Goal: Task Accomplishment & Management: Complete application form

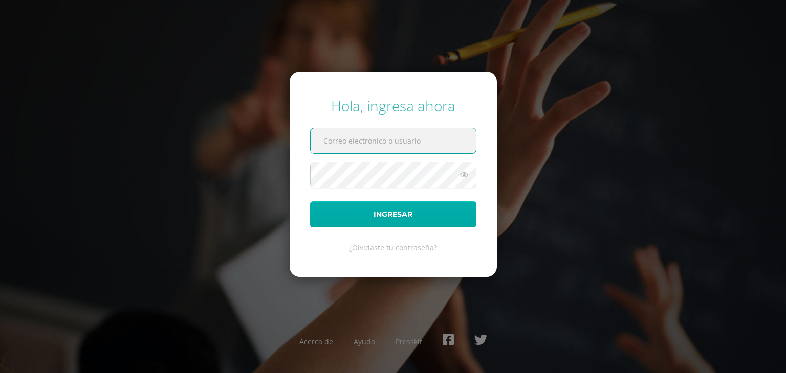
type input "25189@lasallechiquimula.edu.gt"
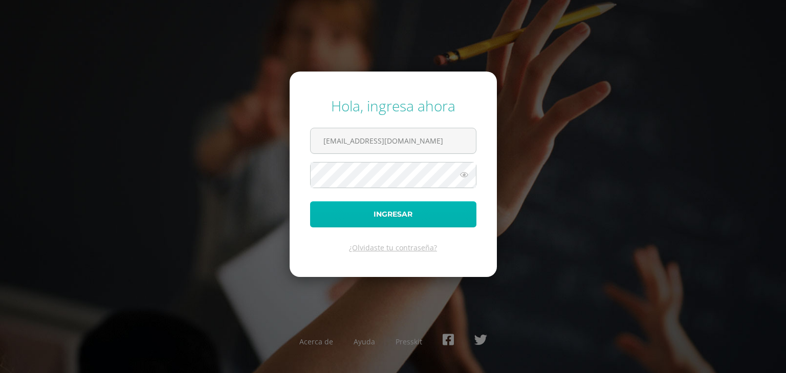
click at [398, 216] on button "Ingresar" at bounding box center [393, 215] width 166 height 26
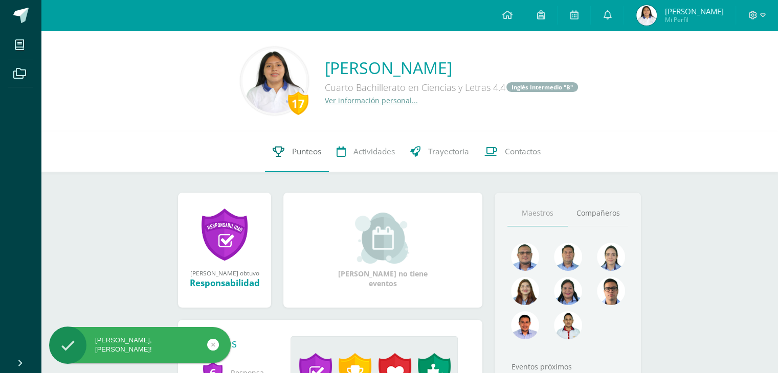
click at [283, 154] on link "Punteos" at bounding box center [297, 151] width 64 height 41
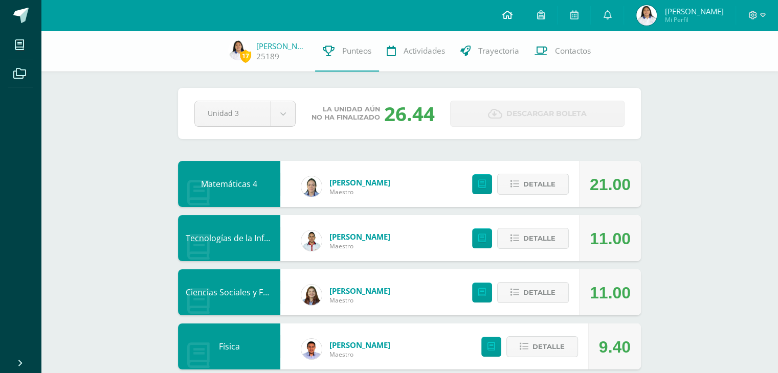
click at [511, 13] on icon at bounding box center [507, 14] width 10 height 9
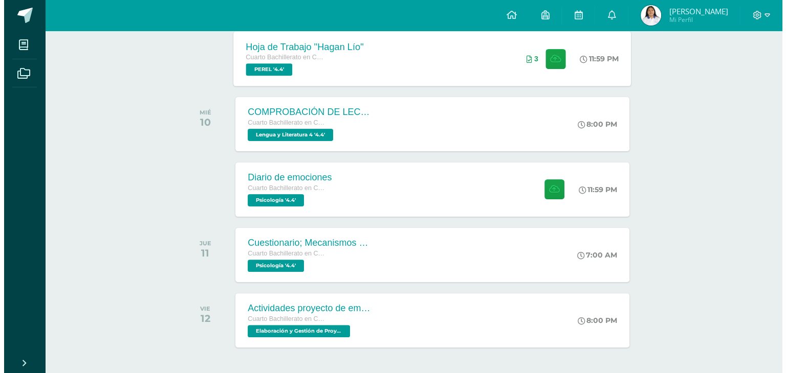
scroll to position [274, 0]
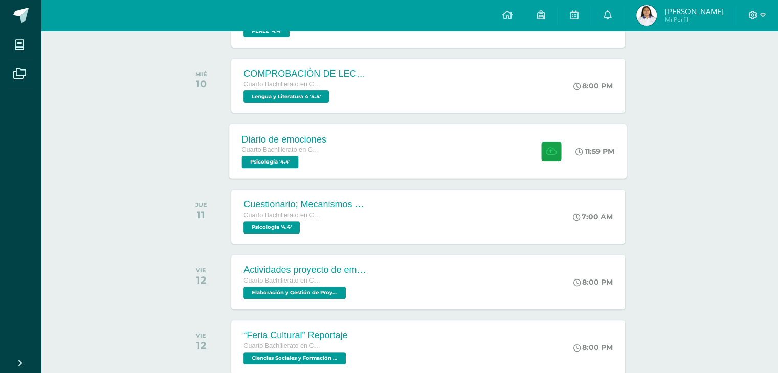
click at [381, 166] on div "Diario de emociones Cuarto Bachillerato en Ciencias y Letras Psicología '4.4' 1…" at bounding box center [428, 151] width 397 height 55
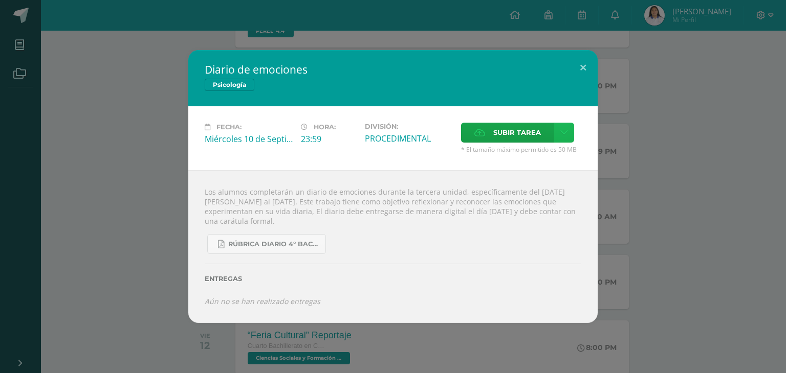
click at [561, 137] on icon at bounding box center [564, 132] width 8 height 9
click at [532, 129] on span "Subir tarea" at bounding box center [517, 132] width 48 height 19
click at [0, 0] on input "Subir tarea" at bounding box center [0, 0] width 0 height 0
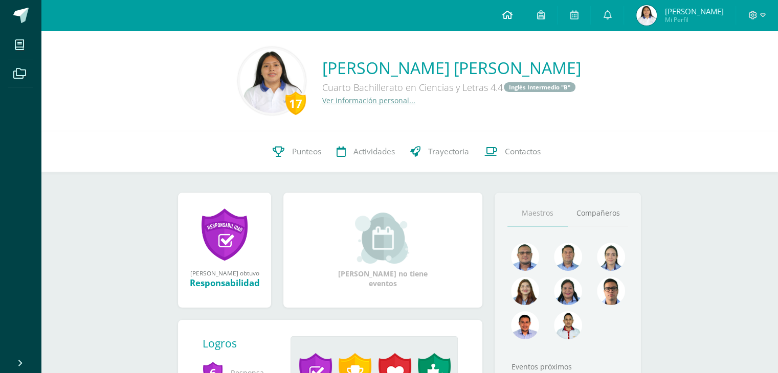
click at [504, 17] on icon at bounding box center [507, 14] width 10 height 9
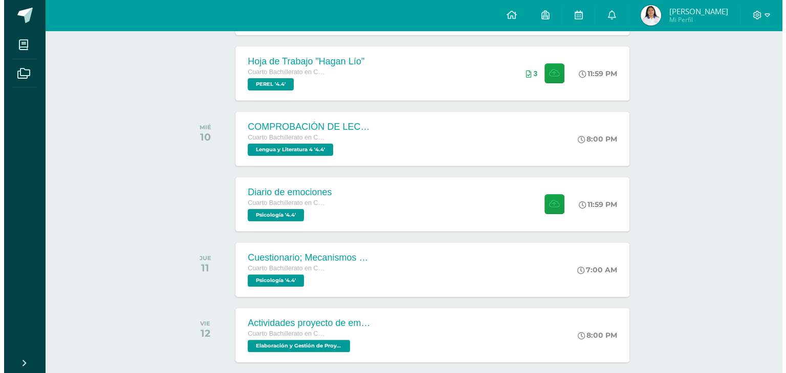
scroll to position [225, 0]
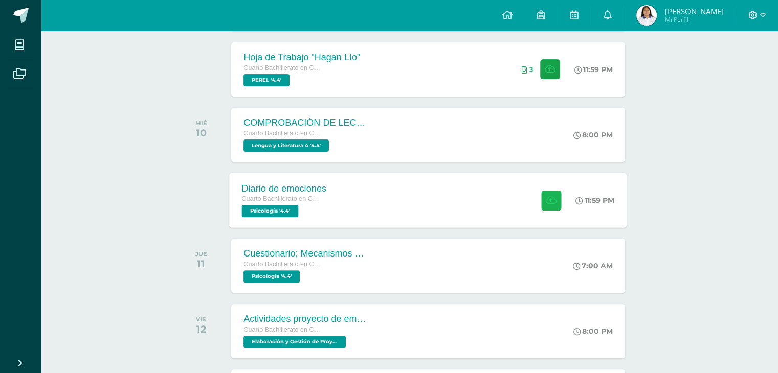
click at [554, 206] on button at bounding box center [551, 200] width 20 height 20
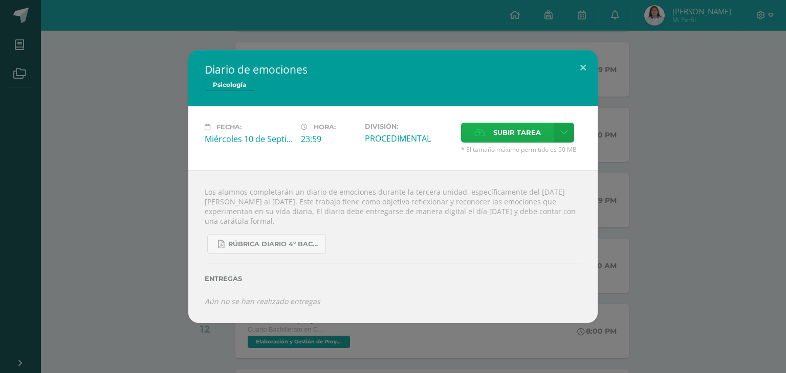
click at [530, 128] on span "Subir tarea" at bounding box center [517, 132] width 48 height 19
click at [0, 0] on input "Subir tarea" at bounding box center [0, 0] width 0 height 0
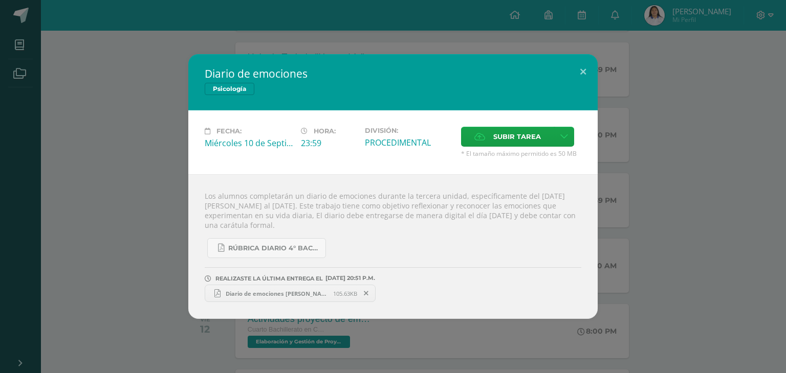
click at [279, 291] on span "Diario de emociones marelis gregorio 4.4.pdf" at bounding box center [276, 294] width 113 height 8
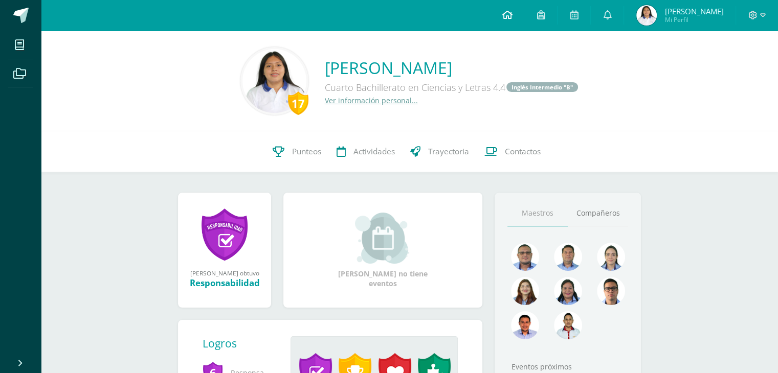
click at [509, 11] on icon at bounding box center [507, 14] width 10 height 9
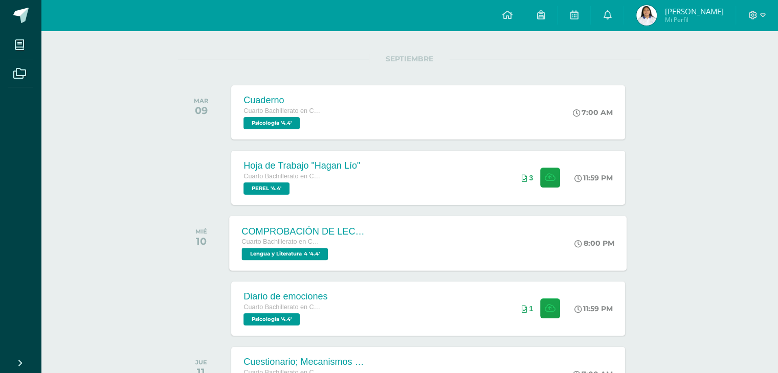
scroll to position [123, 0]
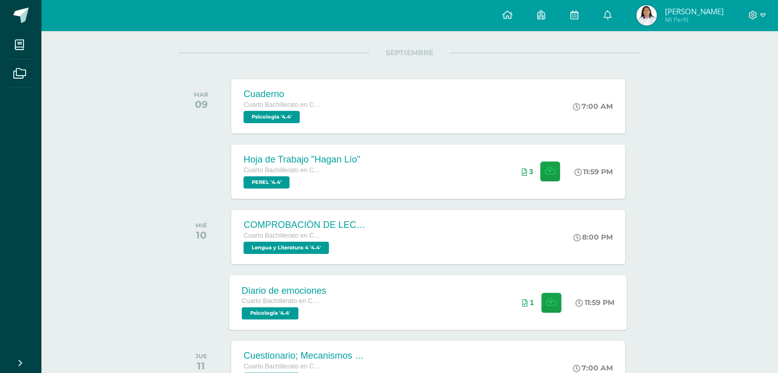
click at [395, 289] on div "Diario de emociones Cuarto Bachillerato en Ciencias y Letras Psicología '4.4' 1…" at bounding box center [428, 302] width 397 height 55
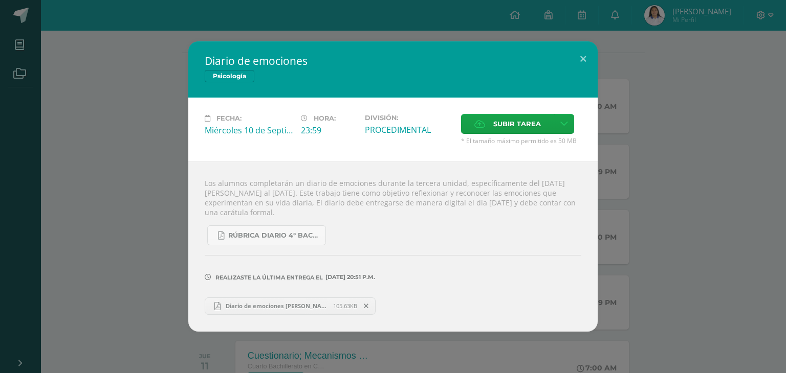
click at [366, 305] on icon at bounding box center [366, 306] width 5 height 7
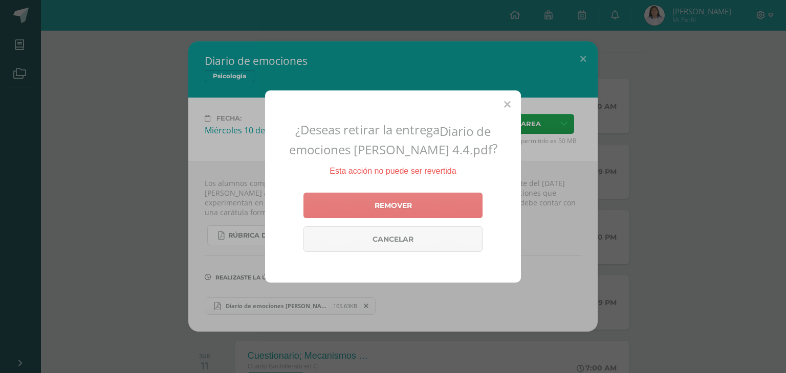
click at [437, 209] on link "Remover" at bounding box center [392, 206] width 179 height 26
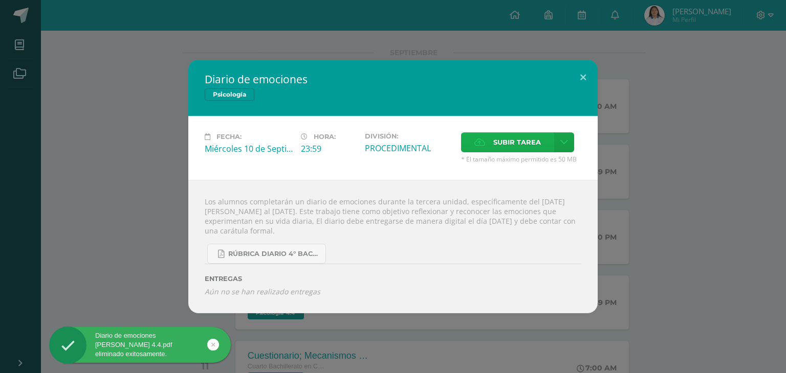
click at [518, 143] on span "Subir tarea" at bounding box center [517, 142] width 48 height 19
click at [0, 0] on input "Subir tarea" at bounding box center [0, 0] width 0 height 0
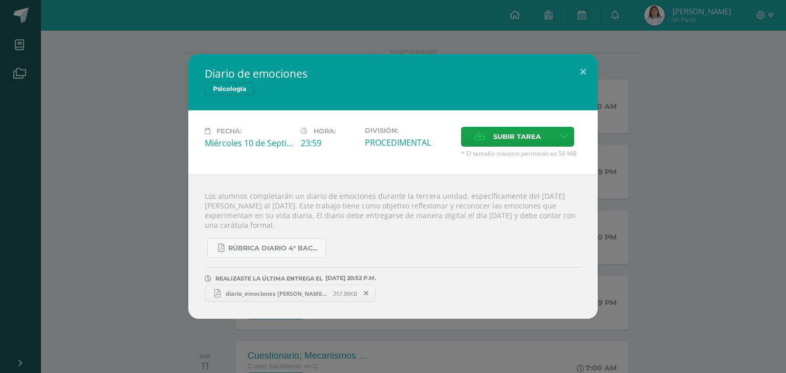
click at [285, 291] on span "diario_emociones [PERSON_NAME] 4.4.pdf" at bounding box center [276, 294] width 113 height 8
click at [580, 77] on button at bounding box center [582, 71] width 29 height 35
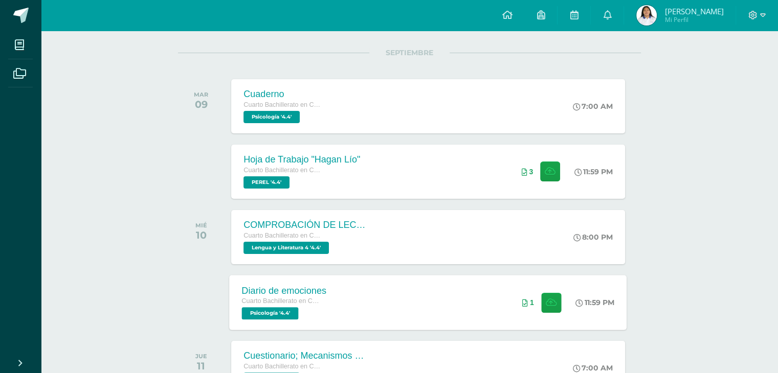
click at [385, 305] on div "Diario de emociones Cuarto Bachillerato en Ciencias y Letras Psicología '4.4' 1…" at bounding box center [428, 302] width 397 height 55
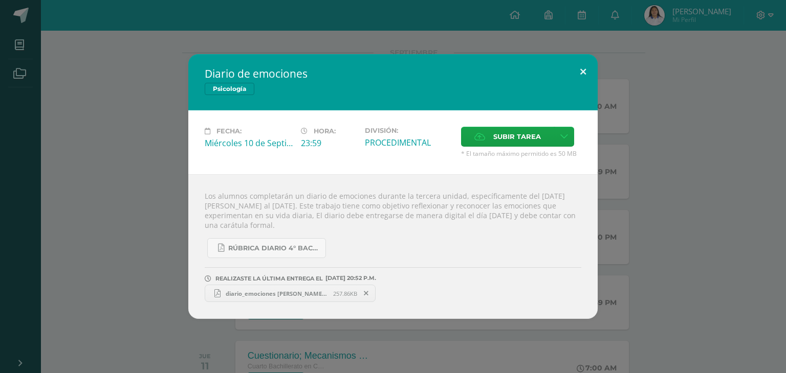
click at [591, 76] on button at bounding box center [582, 71] width 29 height 35
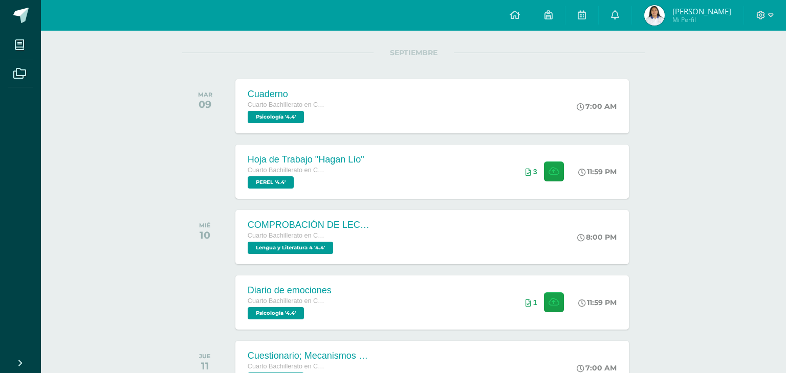
click at [591, 76] on div "Diario de emociones Psicología Fecha: [DATE] Hora: 23:59 División: Subir tarea" at bounding box center [393, 186] width 778 height 265
